Goal: Information Seeking & Learning: Find specific page/section

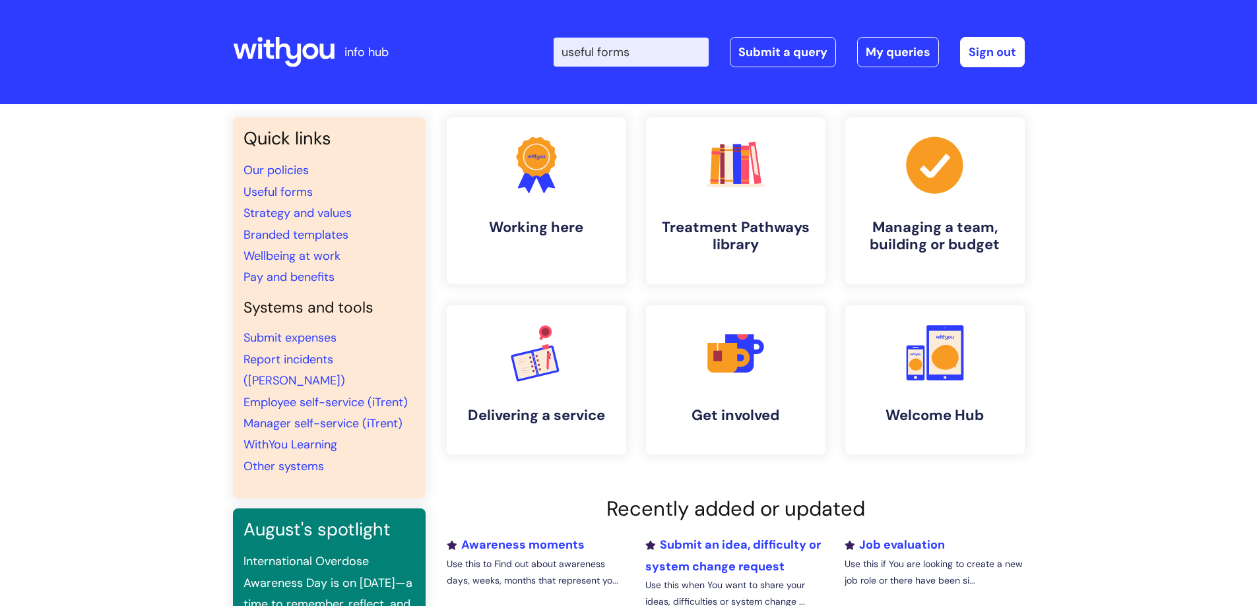
type input "useful forms"
click button "Search" at bounding box center [0, 0] width 0 height 0
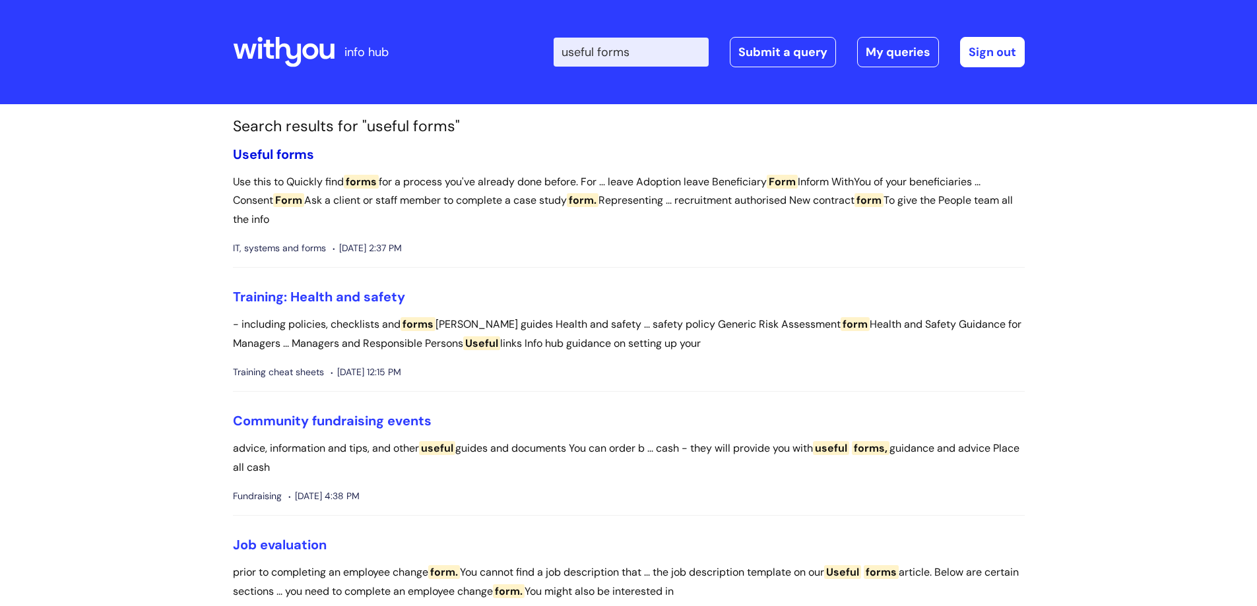
click at [249, 155] on span "Useful" at bounding box center [253, 154] width 40 height 17
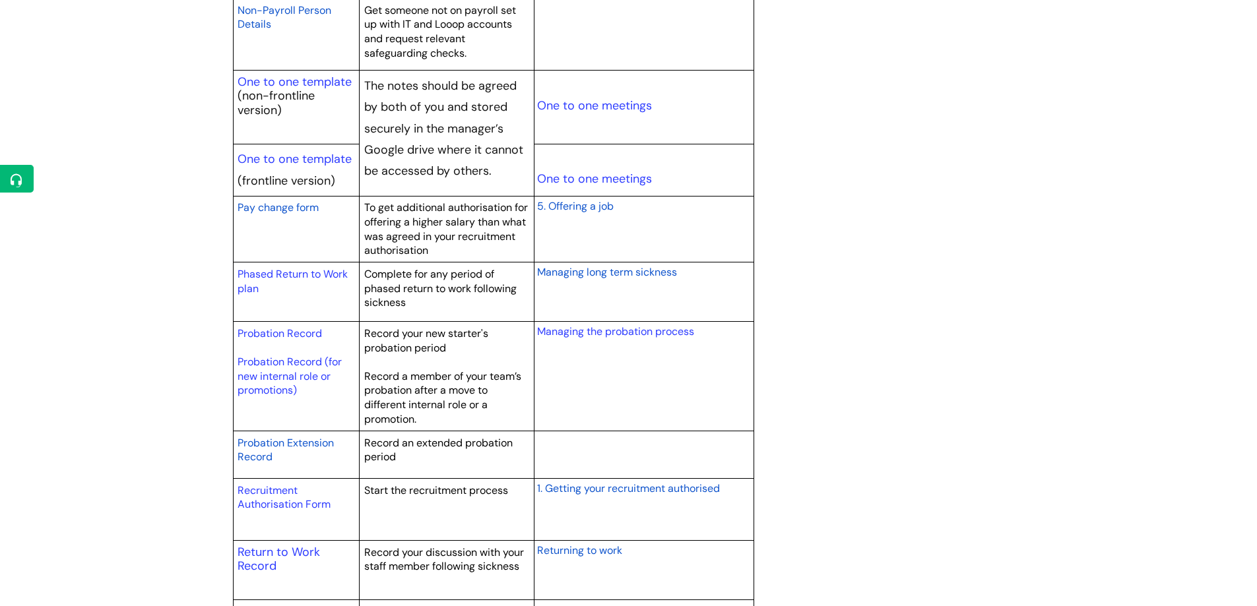
scroll to position [2187, 0]
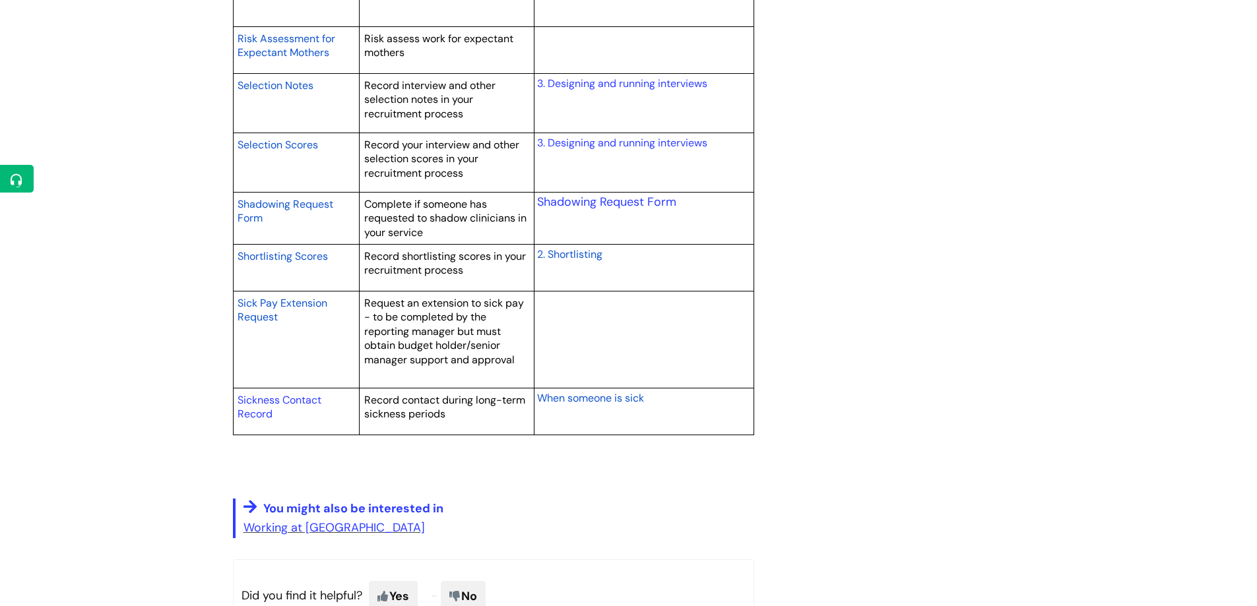
click at [295, 305] on span "Sick Pay Extension Request" at bounding box center [282, 310] width 90 height 28
